Goal: Transaction & Acquisition: Obtain resource

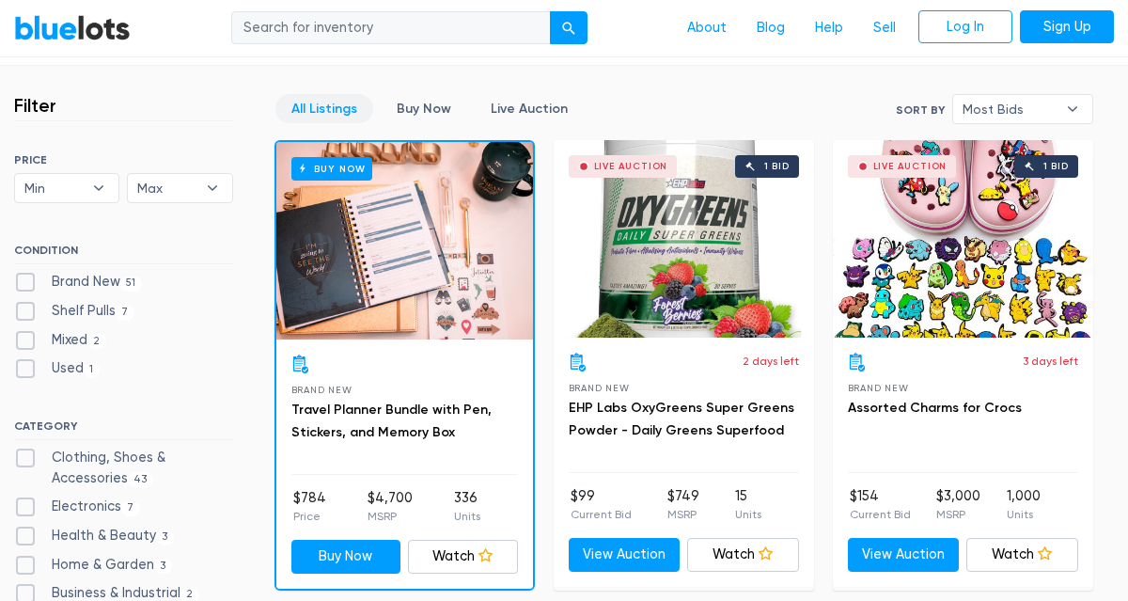
scroll to position [485, 0]
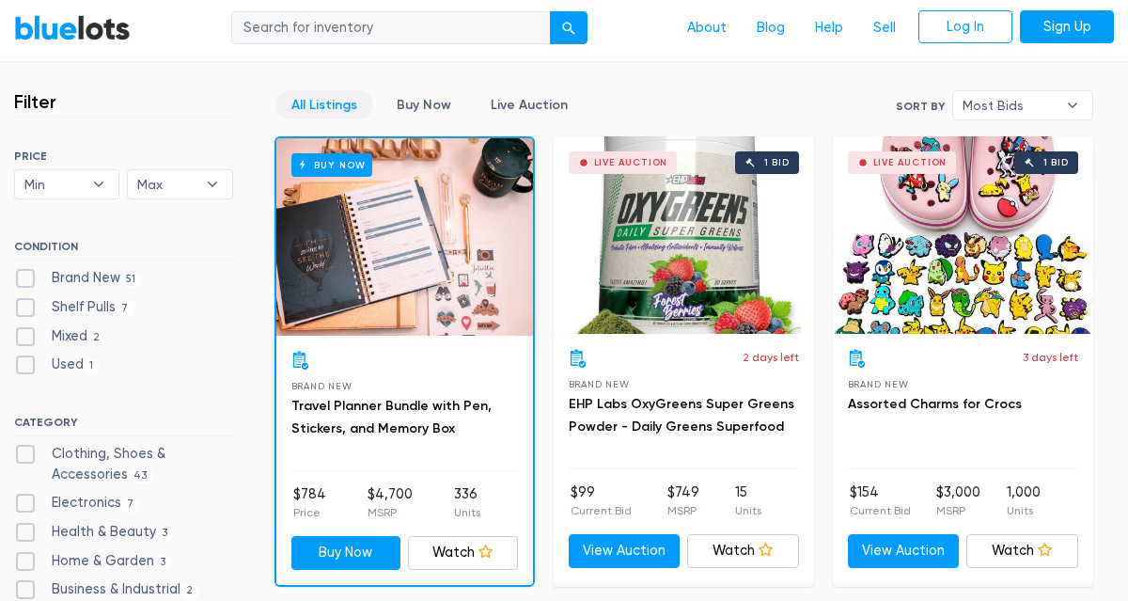
click at [28, 279] on label "Brand New 51" at bounding box center [78, 278] width 128 height 21
click at [26, 279] on New"] "Brand New 51" at bounding box center [20, 274] width 12 height 12
checkbox New"] "true"
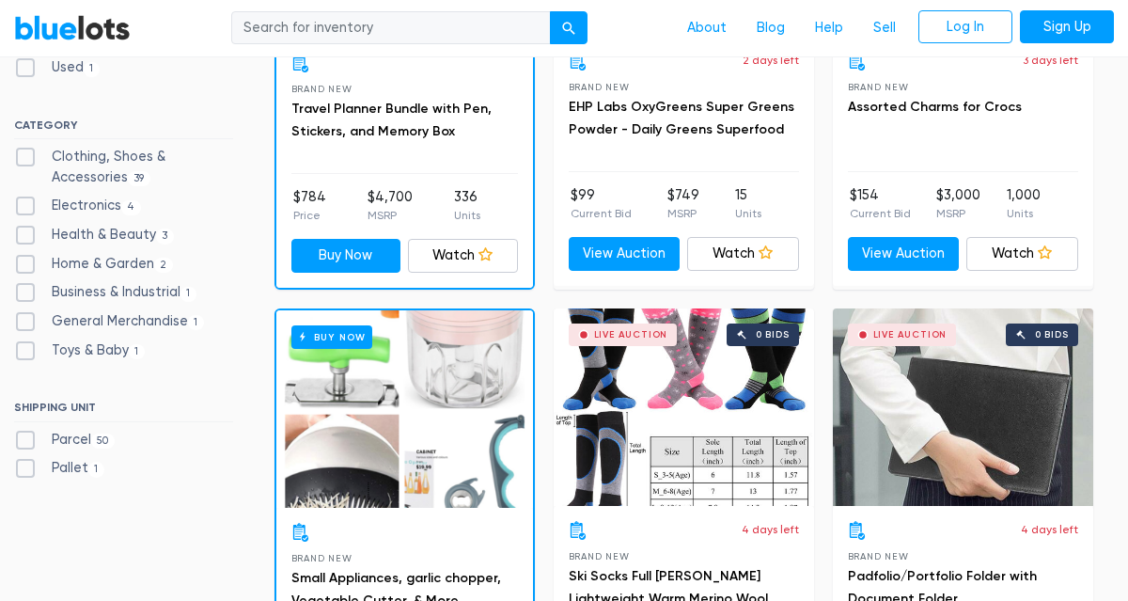
scroll to position [784, 0]
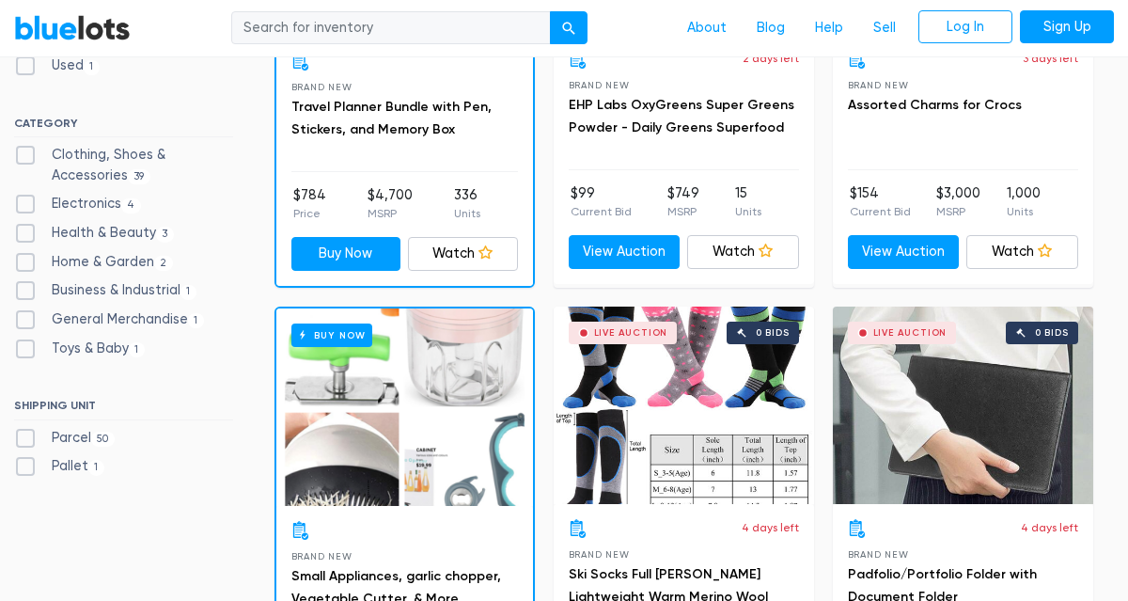
click at [27, 233] on label "Health & Beauty 3" at bounding box center [94, 233] width 160 height 21
click at [26, 233] on Beauty"] "Health & Beauty 3" at bounding box center [20, 229] width 12 height 12
checkbox Beauty"] "true"
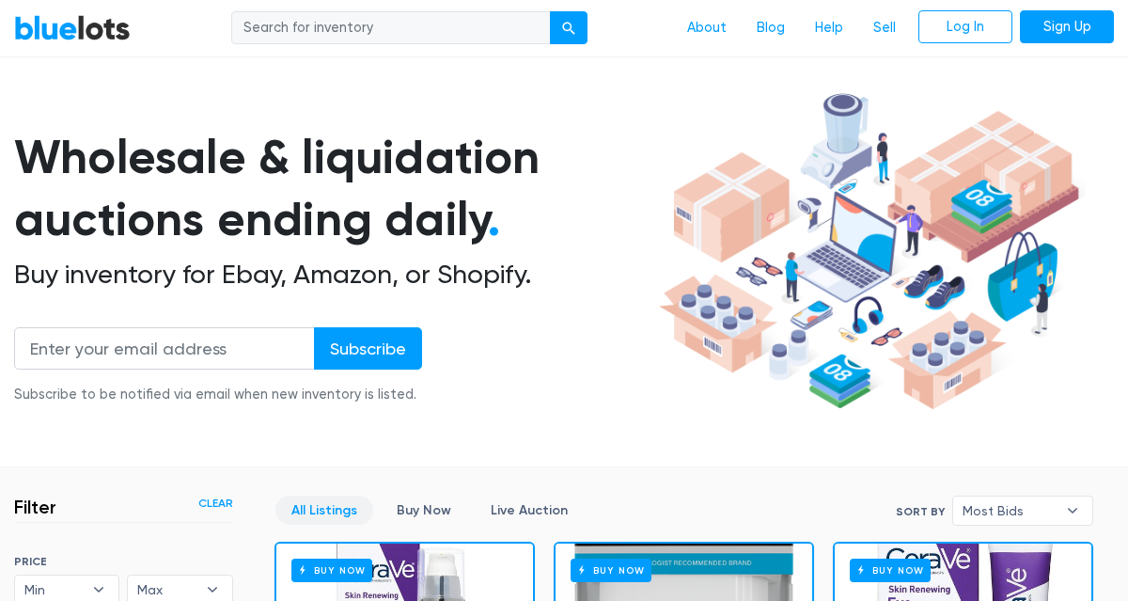
scroll to position [72, 0]
